Goal: Task Accomplishment & Management: Complete application form

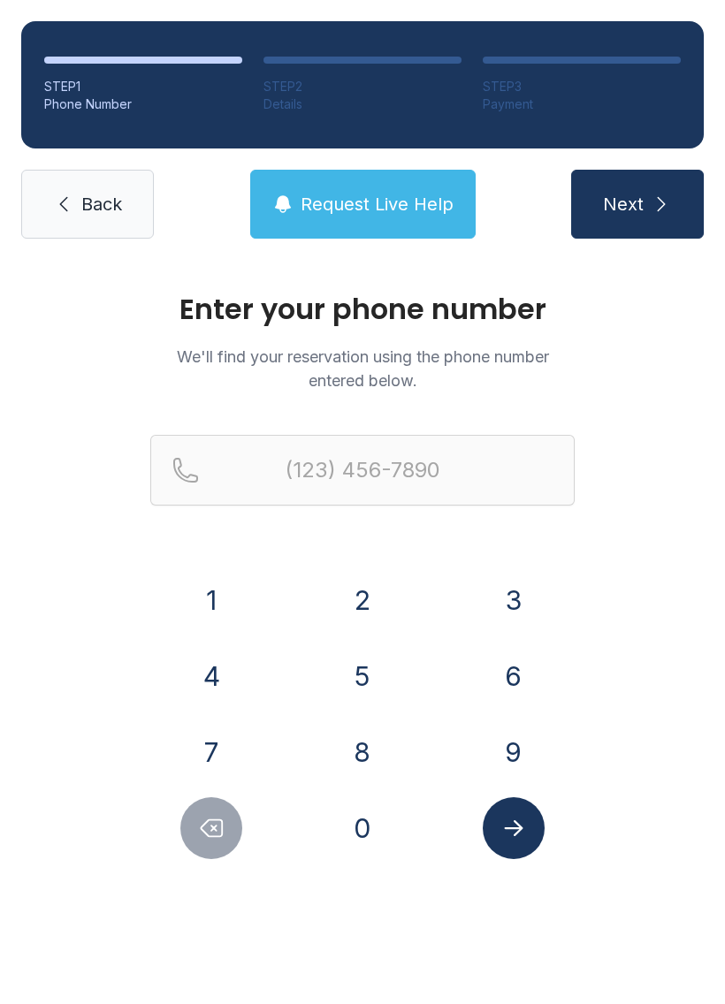
click at [356, 737] on button "8" at bounding box center [362, 752] width 62 height 62
click at [196, 578] on button "1" at bounding box center [211, 600] width 62 height 62
click at [360, 647] on button "5" at bounding box center [362, 676] width 62 height 62
click at [355, 593] on button "2" at bounding box center [362, 600] width 62 height 62
click at [221, 581] on button "1" at bounding box center [211, 600] width 62 height 62
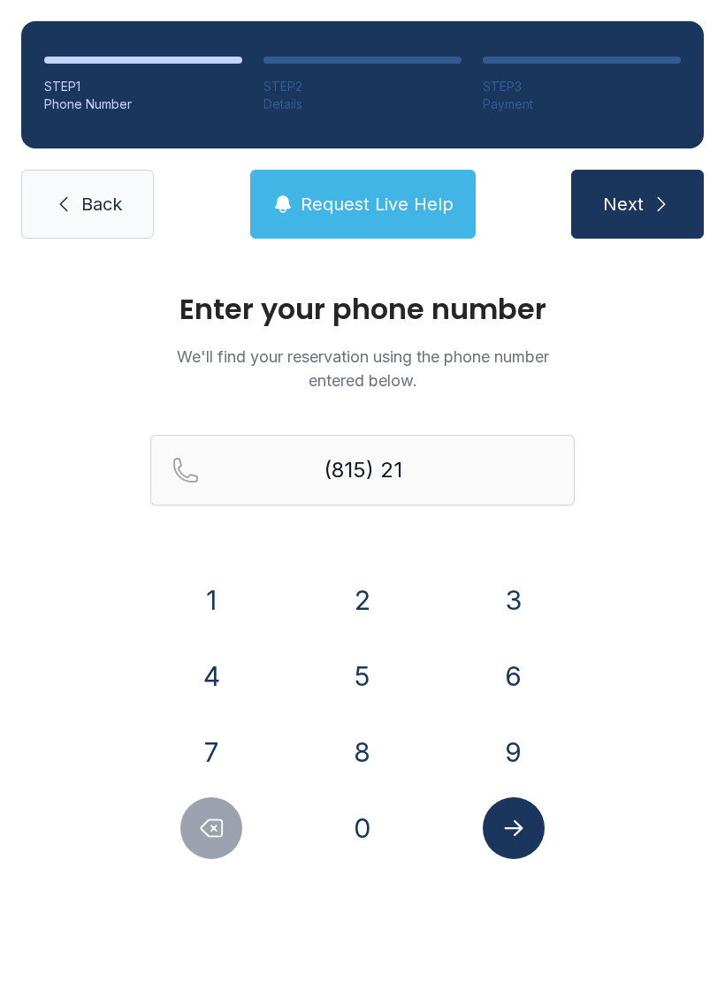
click at [506, 728] on button "9" at bounding box center [513, 752] width 62 height 62
click at [505, 745] on button "9" at bounding box center [513, 752] width 62 height 62
click at [502, 651] on button "6" at bounding box center [513, 676] width 62 height 62
click at [198, 586] on button "1" at bounding box center [211, 600] width 62 height 62
click at [201, 766] on button "7" at bounding box center [211, 752] width 62 height 62
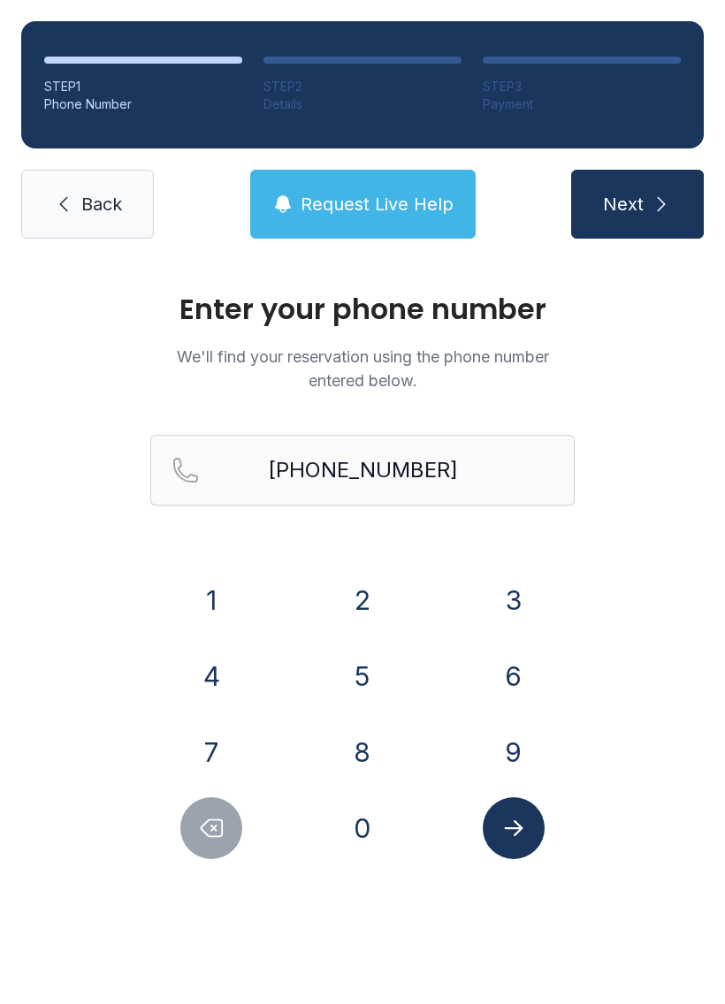
click at [497, 843] on button "Submit lookup form" at bounding box center [513, 828] width 62 height 62
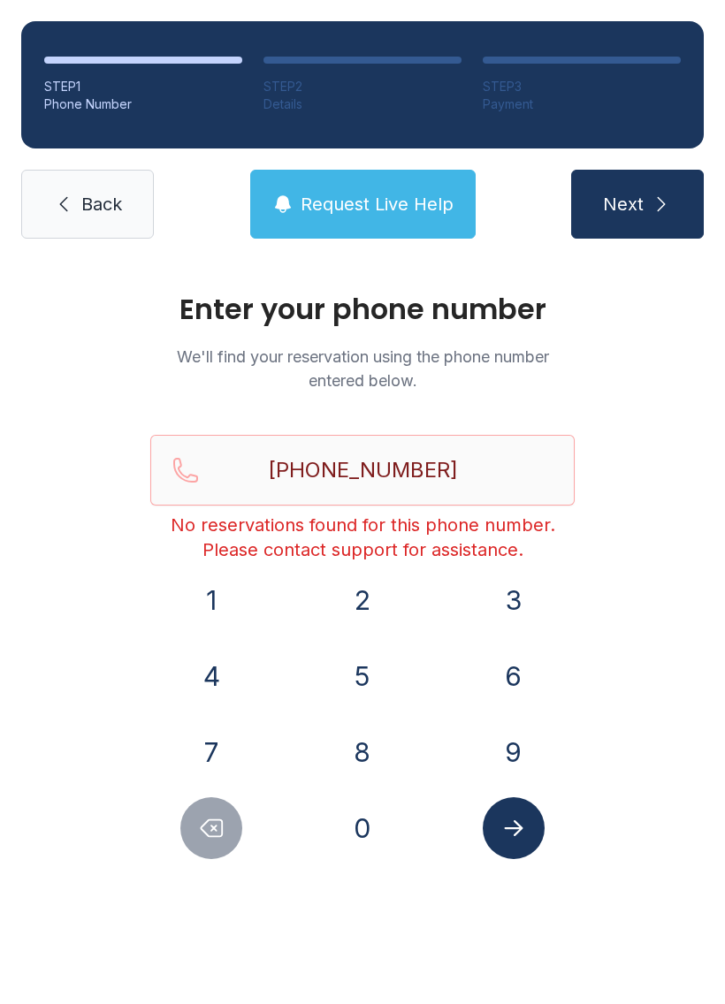
click at [216, 815] on icon "Delete number" at bounding box center [211, 828] width 27 height 27
type input "(815) 219-961"
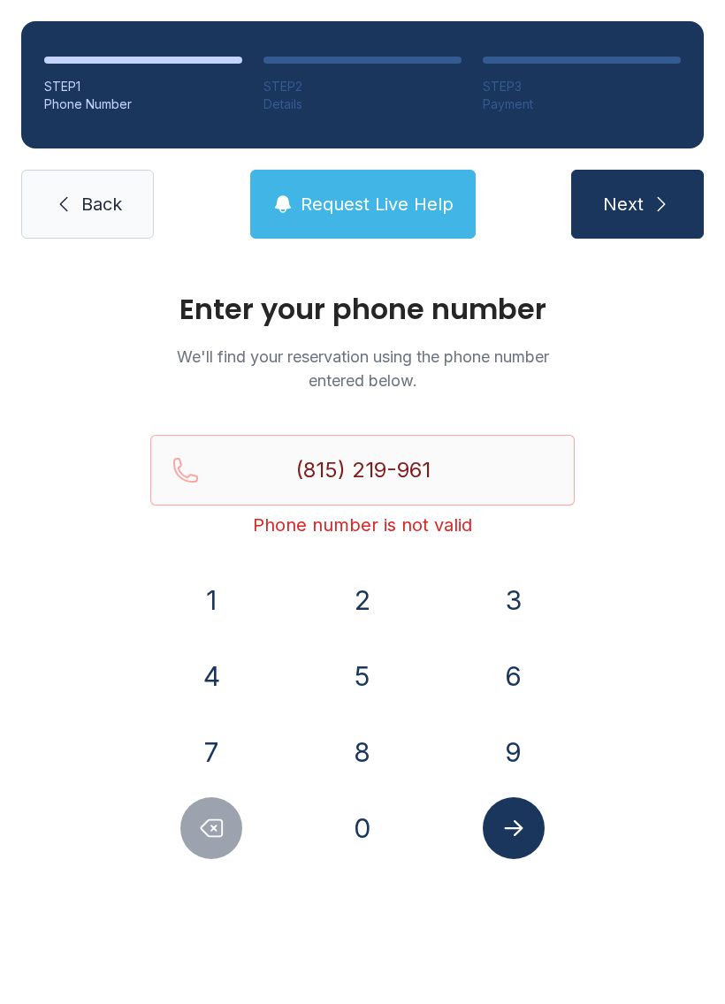
click at [422, 190] on button "Request Live Help" at bounding box center [362, 204] width 225 height 69
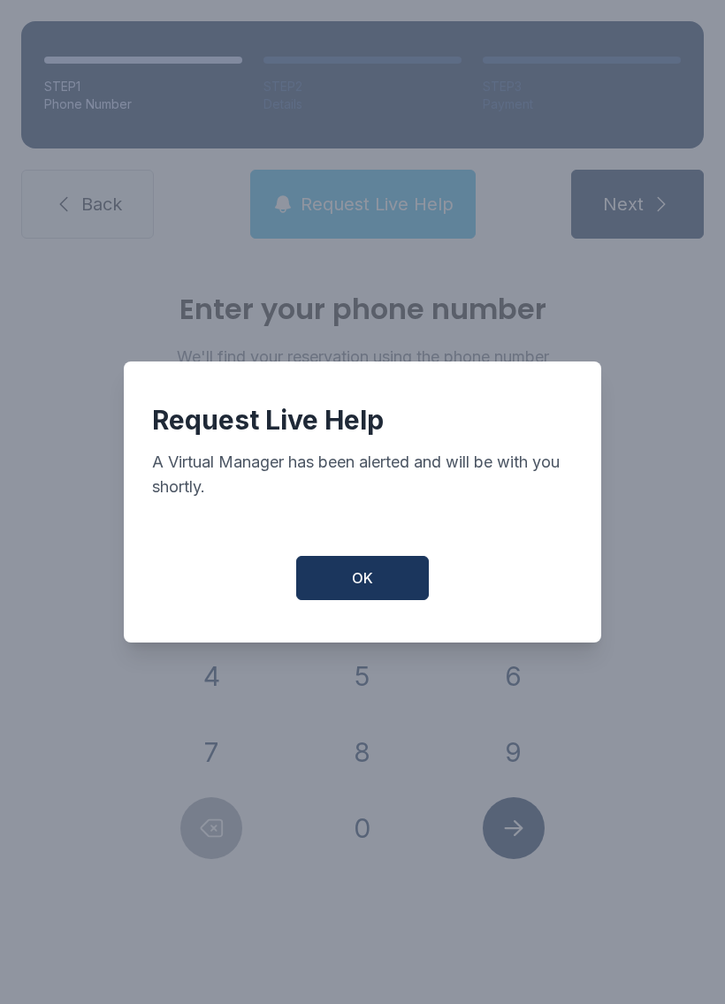
click at [396, 575] on button "OK" at bounding box center [362, 578] width 133 height 44
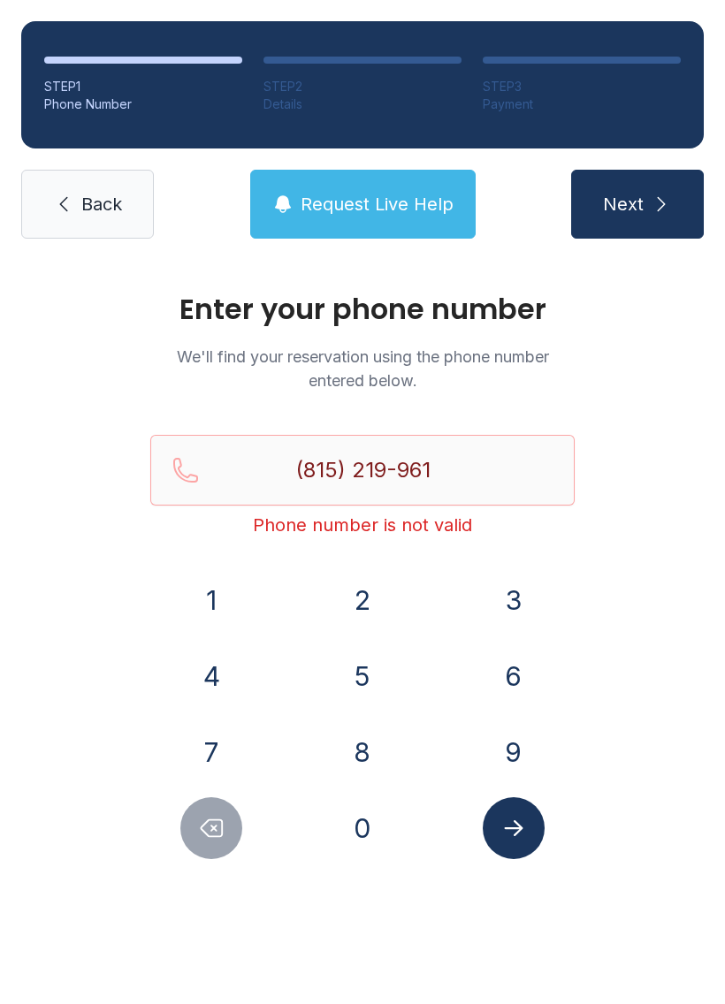
click at [103, 194] on span "Back" at bounding box center [101, 204] width 41 height 25
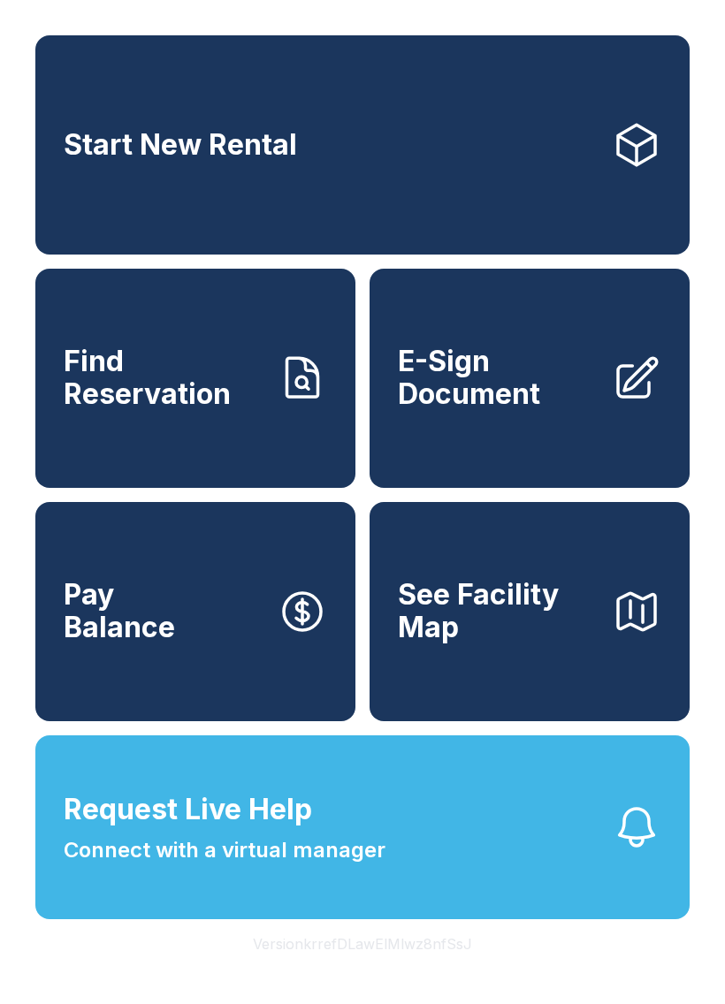
click at [577, 393] on span "E-Sign Document" at bounding box center [498, 377] width 200 height 64
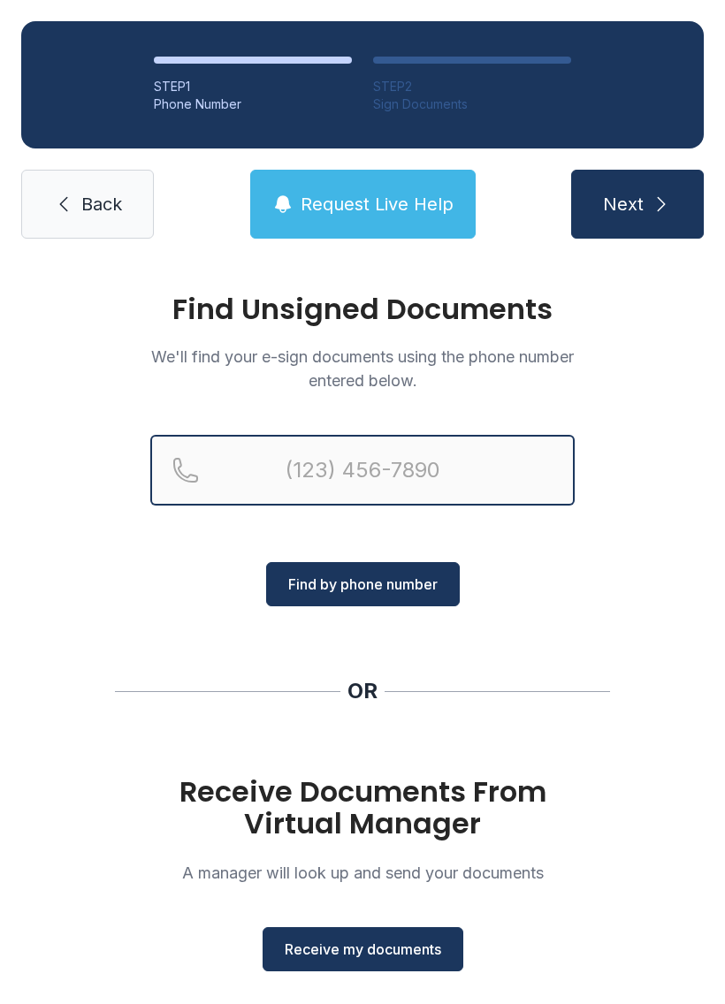
click at [465, 448] on input "Reservation phone number" at bounding box center [362, 470] width 424 height 71
type input "[PHONE_NUMBER]"
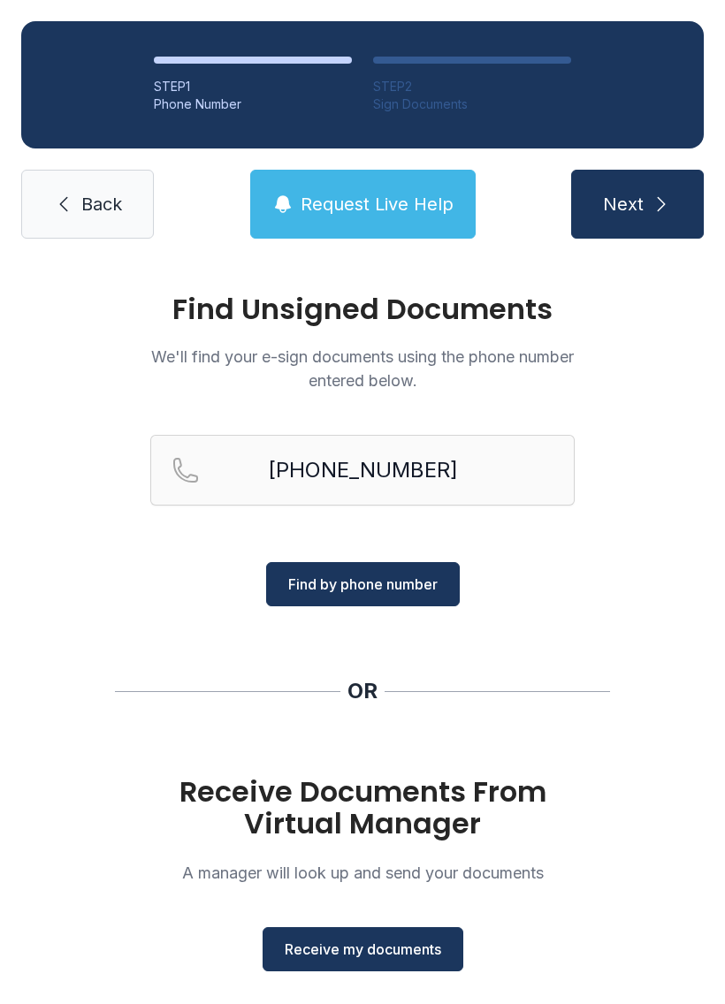
click at [414, 580] on span "Find by phone number" at bounding box center [362, 583] width 149 height 21
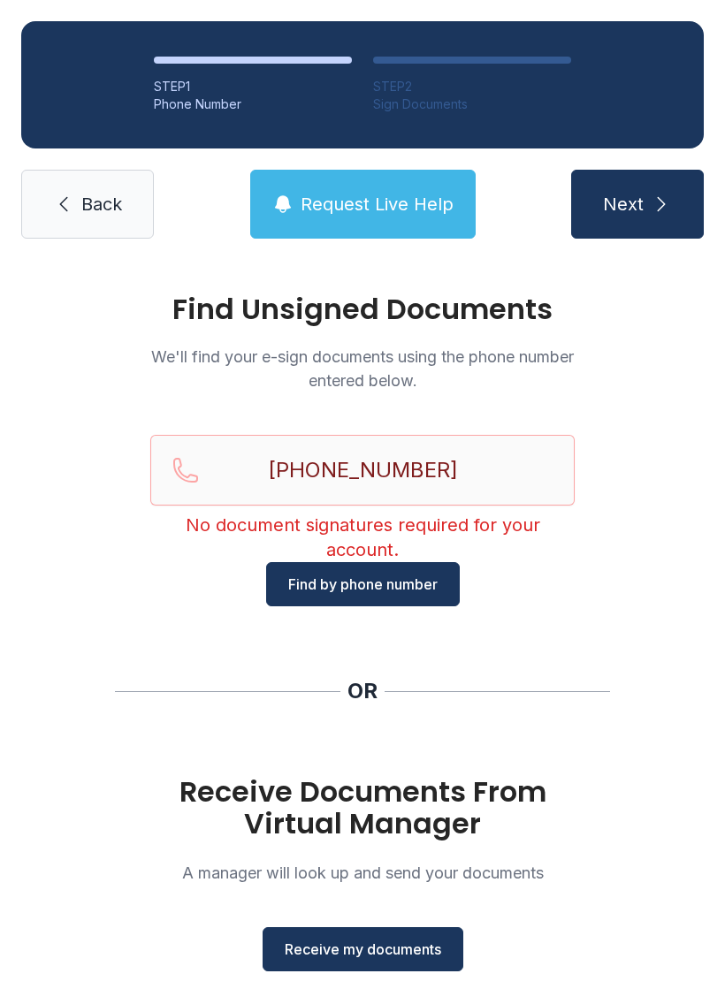
click at [406, 943] on span "Receive my documents" at bounding box center [363, 948] width 156 height 21
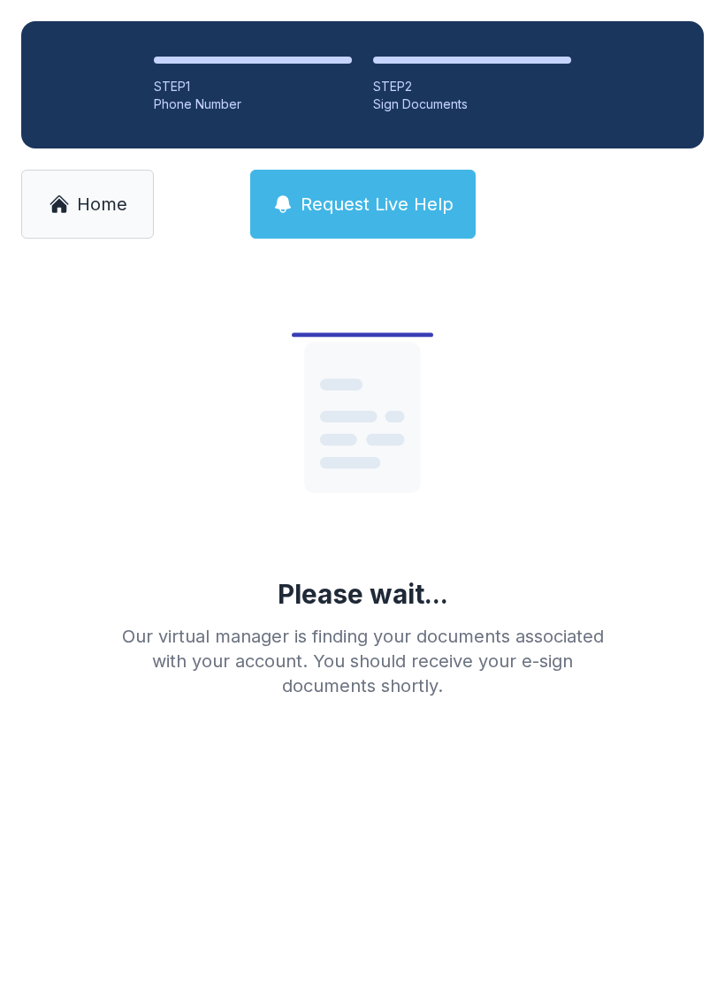
click at [82, 235] on link "Home" at bounding box center [87, 204] width 133 height 69
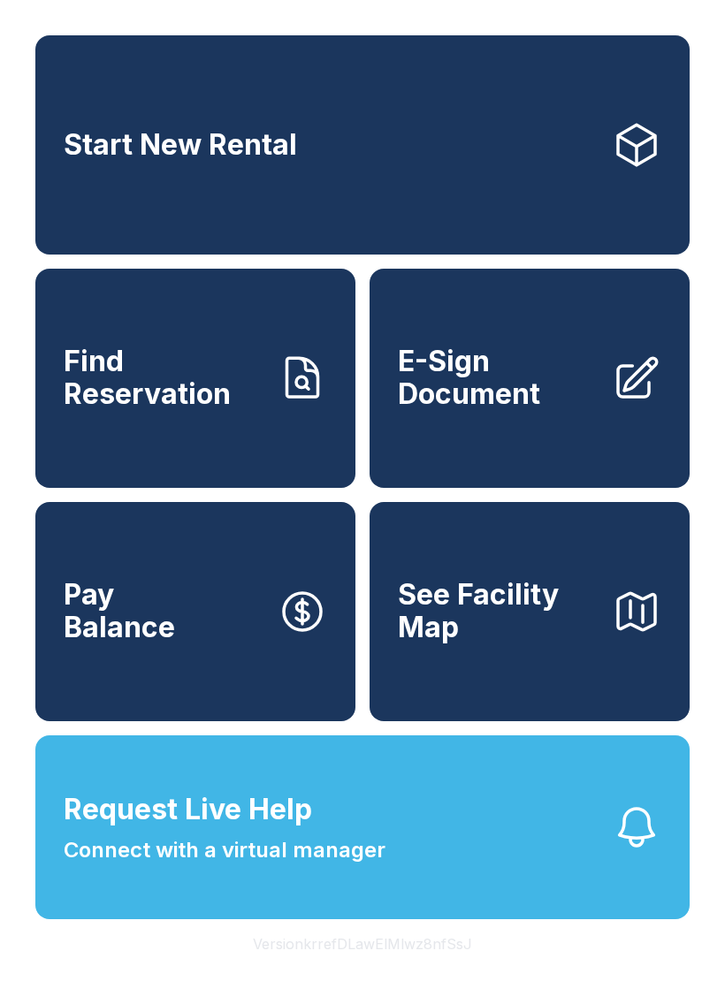
click at [494, 407] on span "E-Sign Document" at bounding box center [498, 377] width 200 height 64
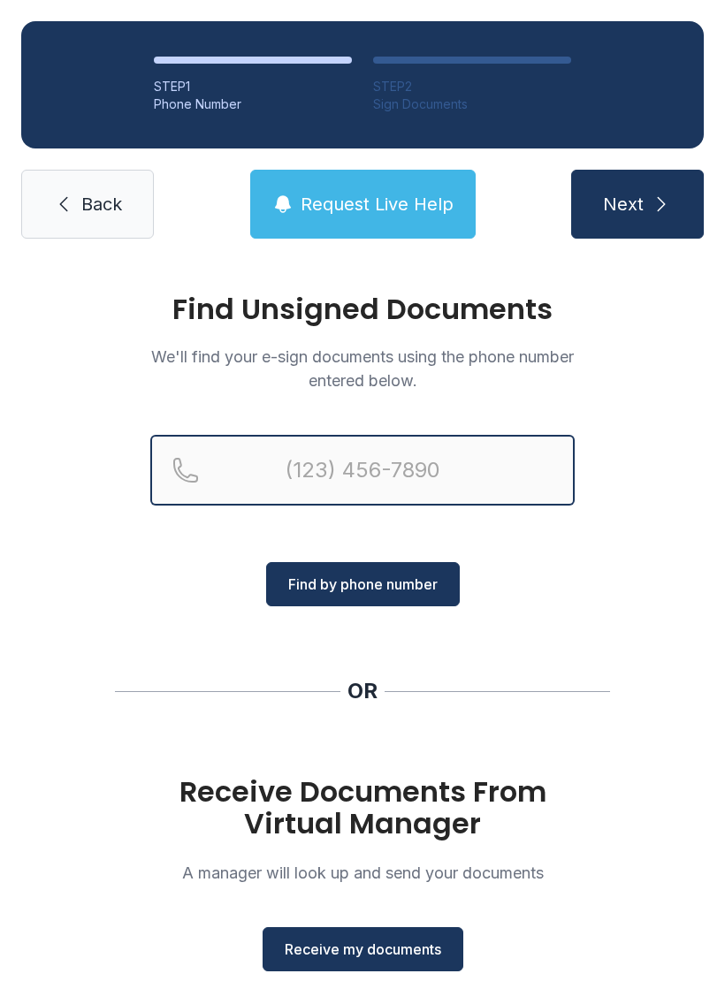
click at [254, 453] on input "Reservation phone number" at bounding box center [362, 470] width 424 height 71
type input "[PHONE_NUMBER]"
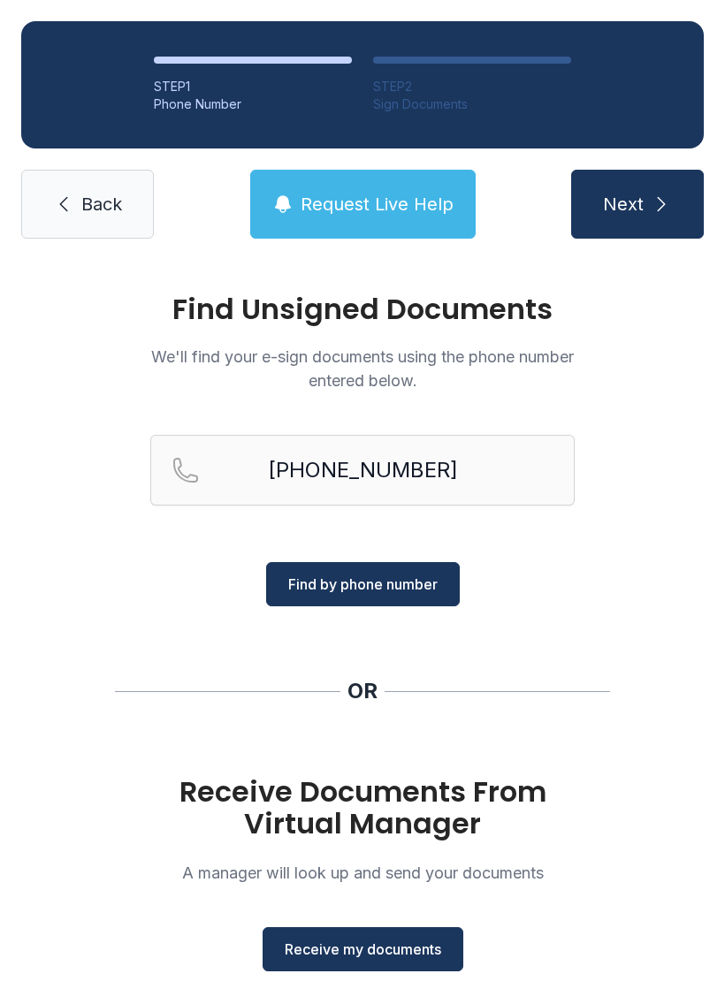
click at [79, 562] on div "Find Unsigned Documents We'll find your e-sign documents using the phone number…" at bounding box center [362, 651] width 725 height 782
click at [83, 621] on div "Find Unsigned Documents We'll find your e-sign documents using the phone number…" at bounding box center [362, 651] width 725 height 782
click at [292, 944] on span "Receive my documents" at bounding box center [363, 948] width 156 height 21
